Goal: Transaction & Acquisition: Purchase product/service

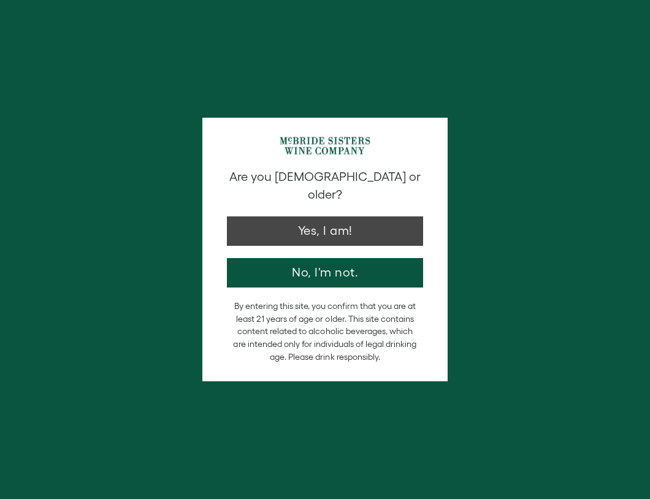
click at [325, 206] on div "Are you [DEMOGRAPHIC_DATA] or older? Yes, I am! No, I'm not." at bounding box center [325, 228] width 209 height 120
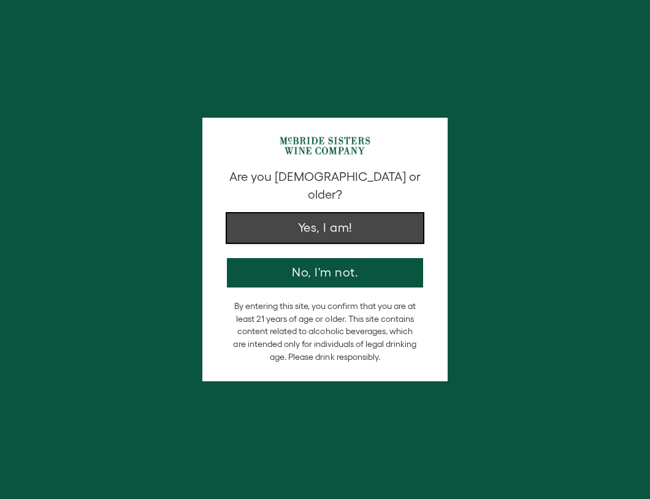
click at [325, 214] on button "Yes, I am!" at bounding box center [325, 228] width 196 height 29
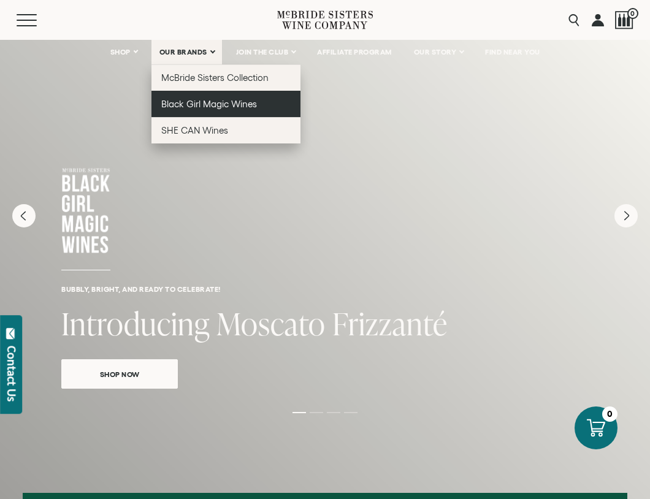
click at [185, 111] on link "Black Girl Magic Wines" at bounding box center [226, 104] width 149 height 26
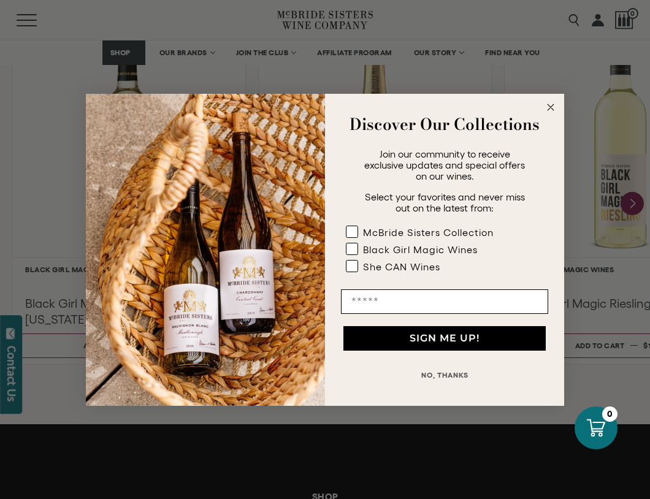
scroll to position [1187, 0]
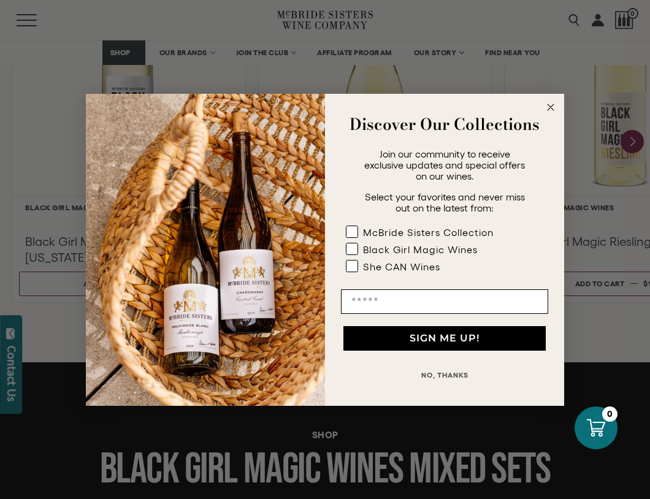
click at [550, 107] on icon "Close dialog" at bounding box center [551, 107] width 6 height 6
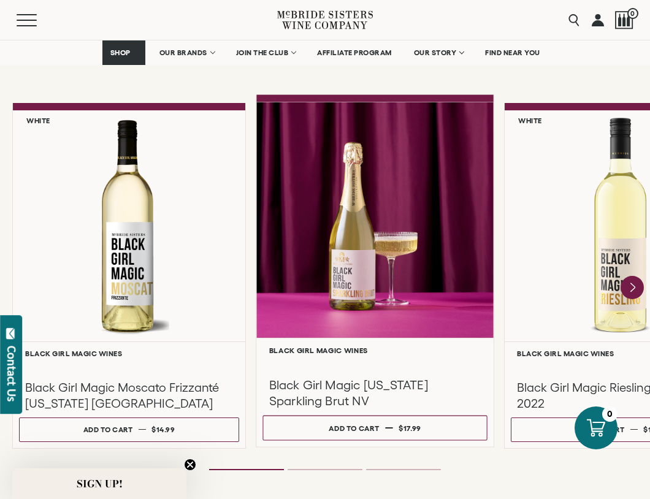
scroll to position [1034, 0]
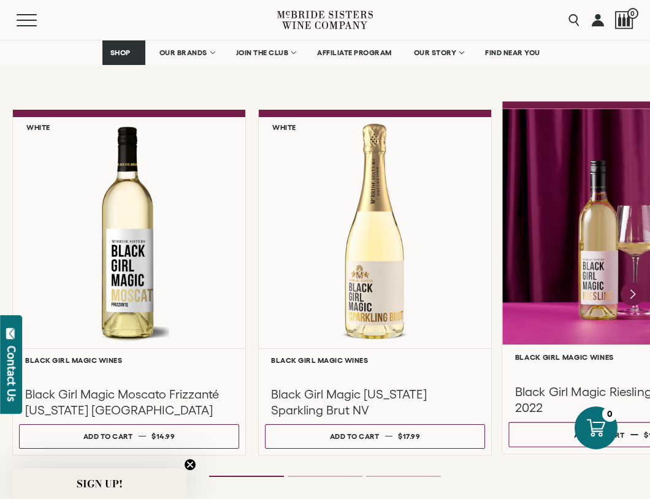
click at [561, 196] on div at bounding box center [621, 227] width 237 height 236
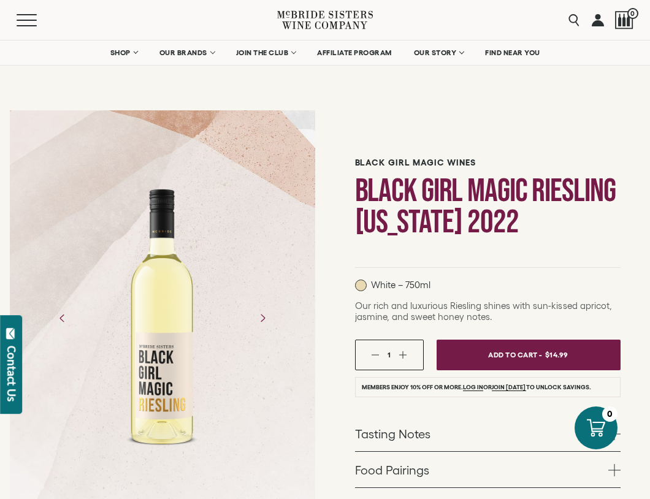
click at [159, 332] on div at bounding box center [163, 318] width 96 height 276
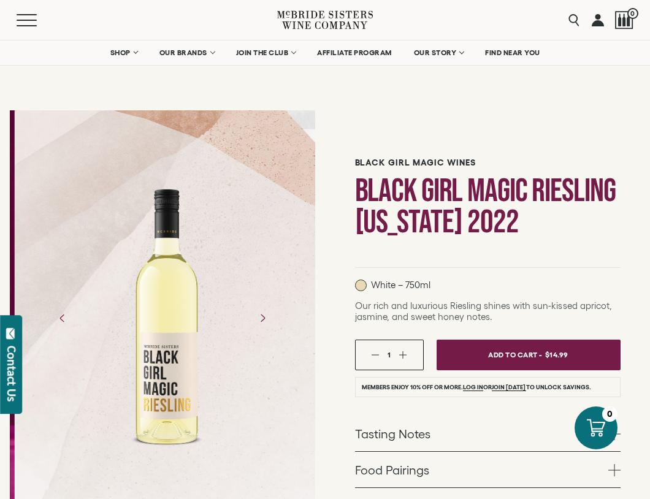
click at [165, 220] on div at bounding box center [168, 318] width 96 height 276
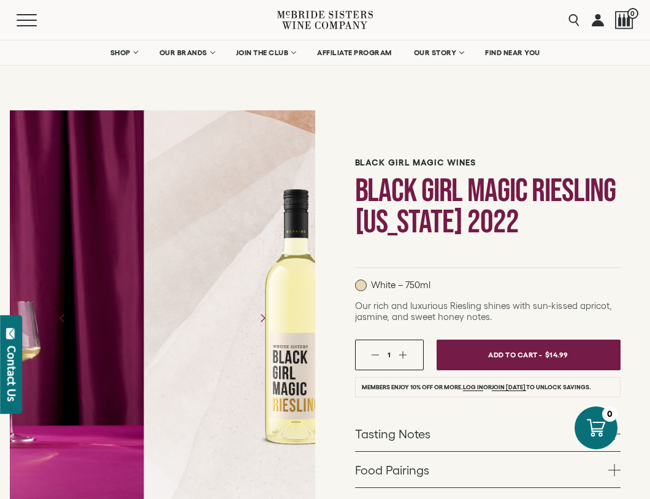
click at [314, 202] on div at bounding box center [297, 318] width 96 height 276
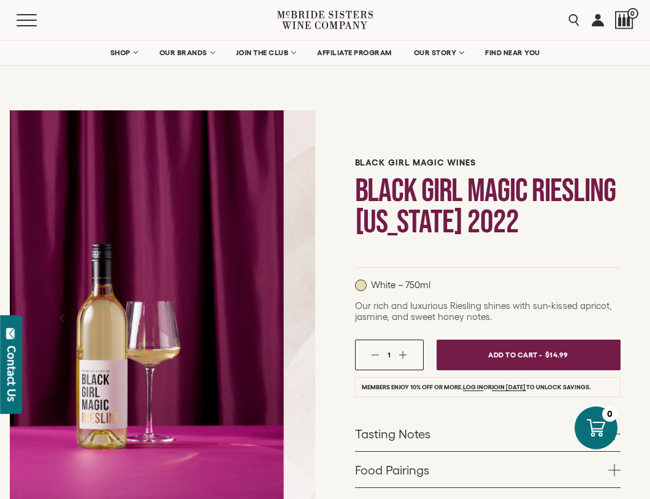
click at [135, 309] on div at bounding box center [132, 317] width 306 height 415
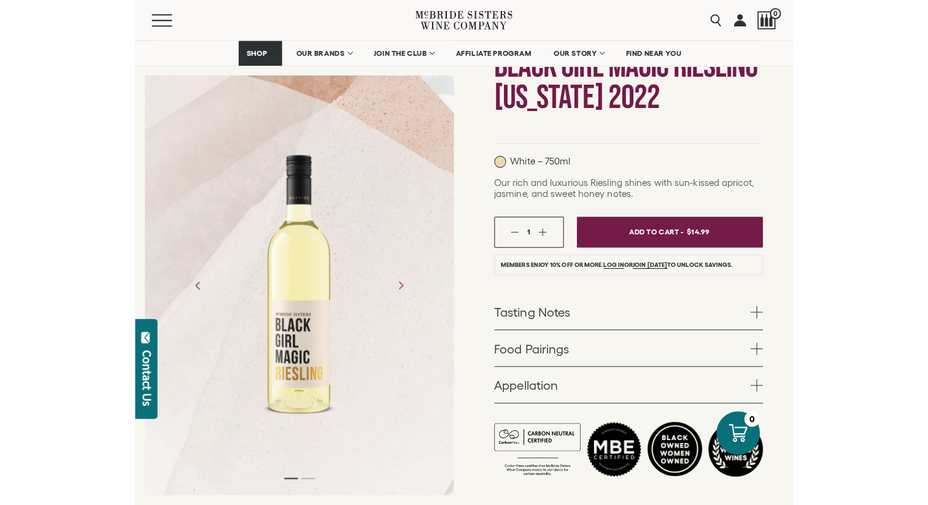
scroll to position [152, 0]
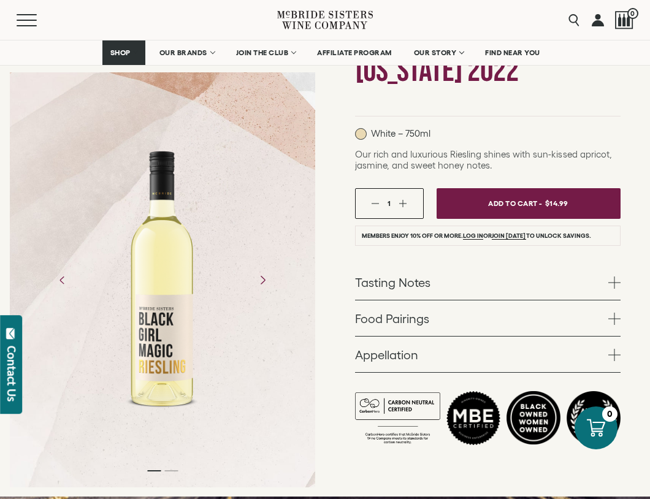
click at [259, 289] on icon "Next" at bounding box center [262, 279] width 21 height 21
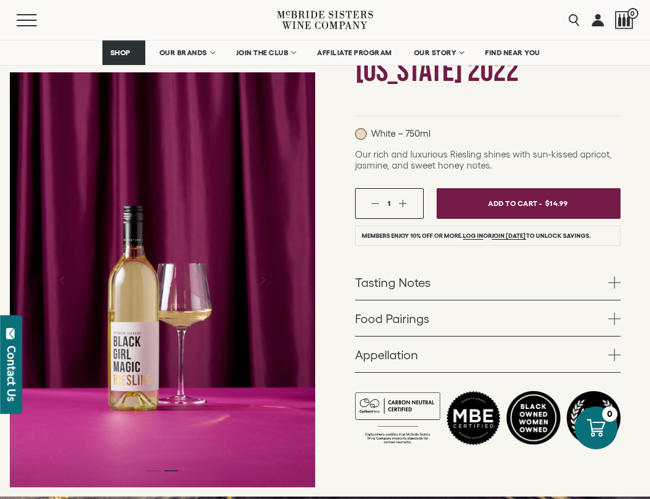
click at [146, 314] on div at bounding box center [163, 279] width 306 height 415
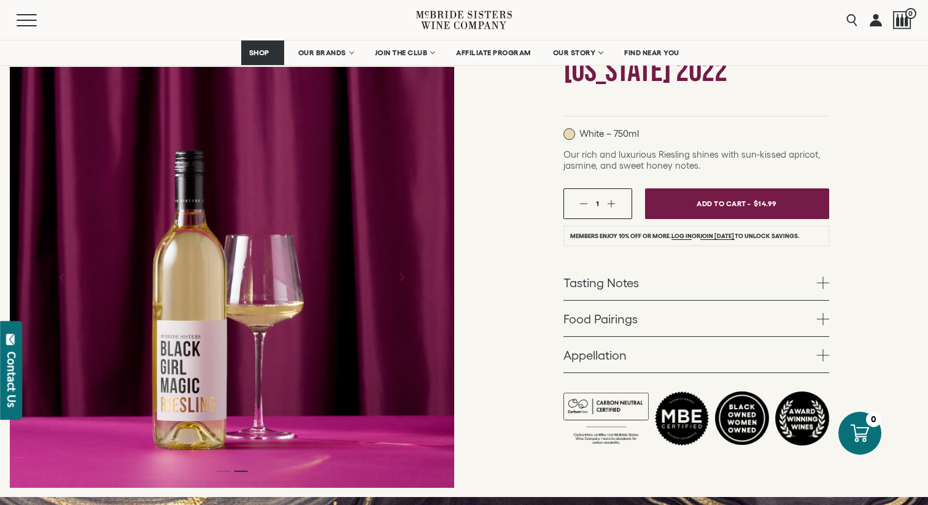
click at [261, 164] on div at bounding box center [232, 277] width 444 height 421
